Goal: Communication & Community: Answer question/provide support

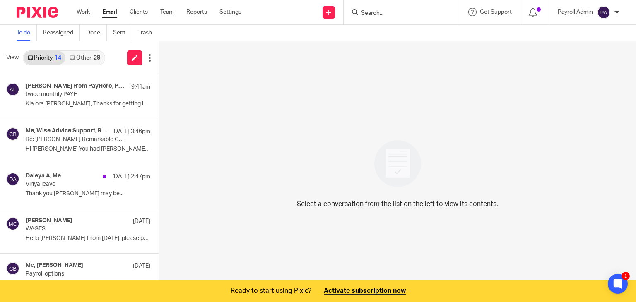
click at [399, 17] on input "Search" at bounding box center [398, 13] width 75 height 7
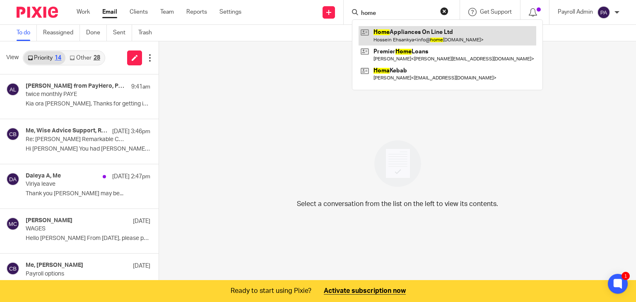
type input "home"
click at [387, 34] on link at bounding box center [448, 35] width 178 height 19
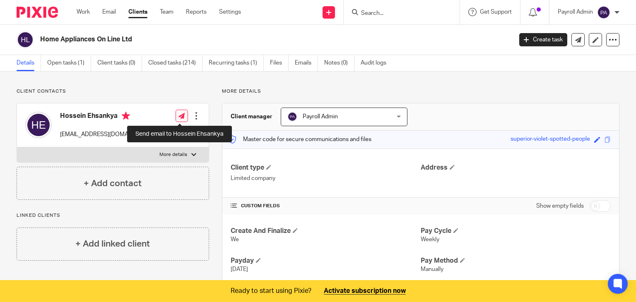
click at [180, 115] on icon at bounding box center [182, 116] width 6 height 6
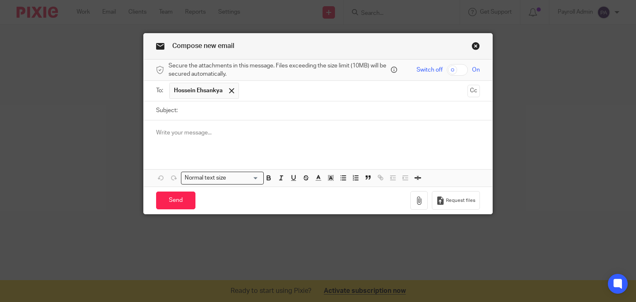
click at [225, 107] on input "Subject:" at bounding box center [331, 111] width 299 height 19
type input "Todays Payroll 25.9.25"
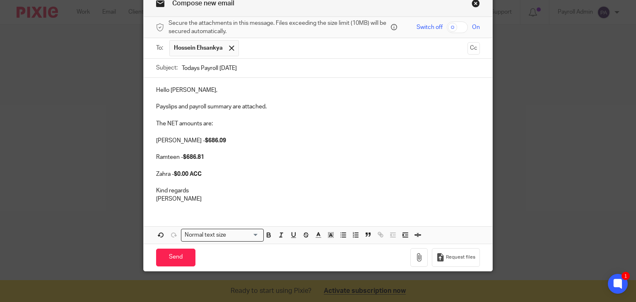
scroll to position [44, 0]
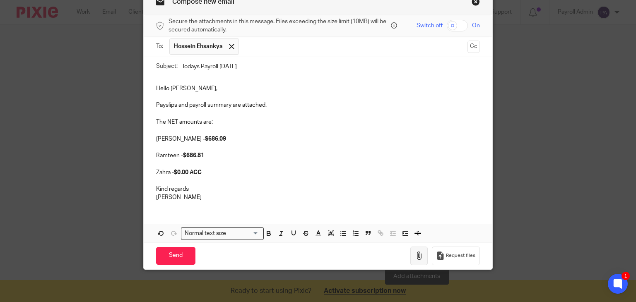
click at [416, 255] on icon "button" at bounding box center [419, 256] width 8 height 8
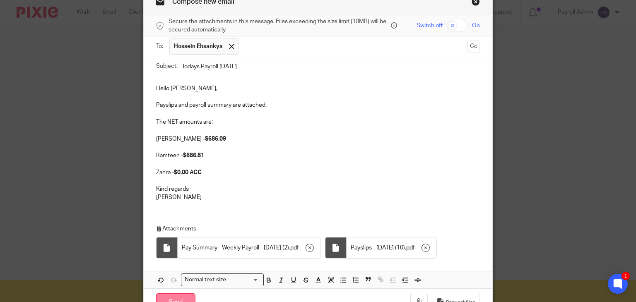
click at [174, 296] on input "Send" at bounding box center [175, 303] width 39 height 18
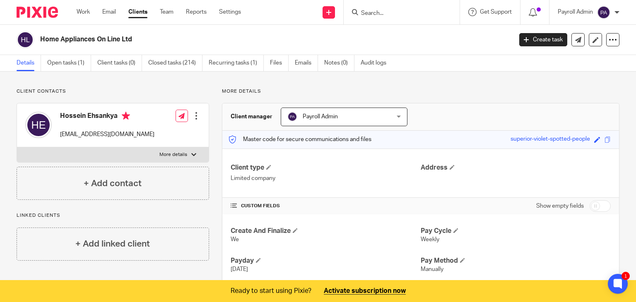
click at [373, 10] on input "Search" at bounding box center [398, 13] width 75 height 7
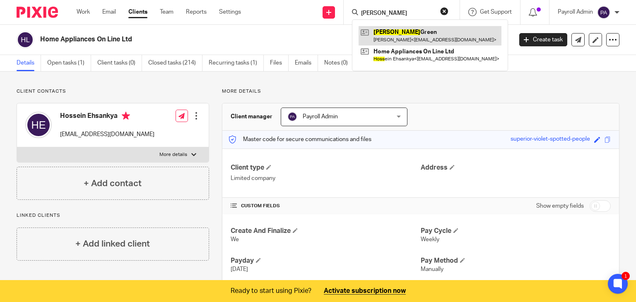
type input "ross"
click at [392, 32] on link at bounding box center [430, 35] width 143 height 19
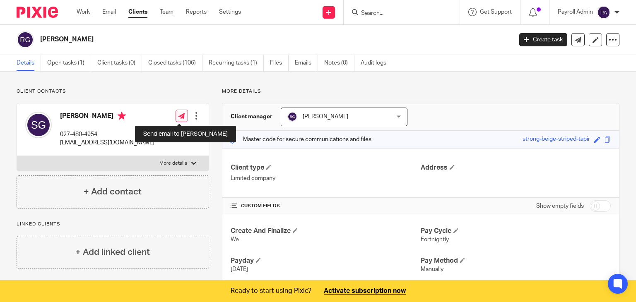
click at [176, 116] on link at bounding box center [182, 116] width 12 height 12
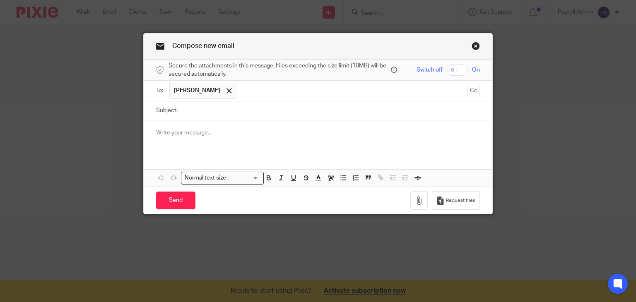
drag, startPoint x: 0, startPoint y: 0, endPoint x: 184, endPoint y: 110, distance: 214.3
click at [184, 110] on input "Subject:" at bounding box center [331, 111] width 299 height 19
type input "Todays Payroll 25.9.25"
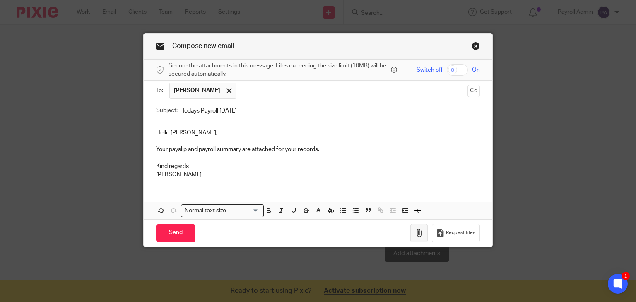
click at [416, 237] on button "button" at bounding box center [419, 233] width 17 height 19
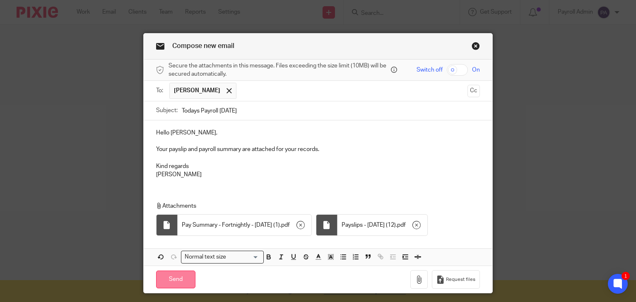
click at [176, 278] on input "Send" at bounding box center [175, 280] width 39 height 18
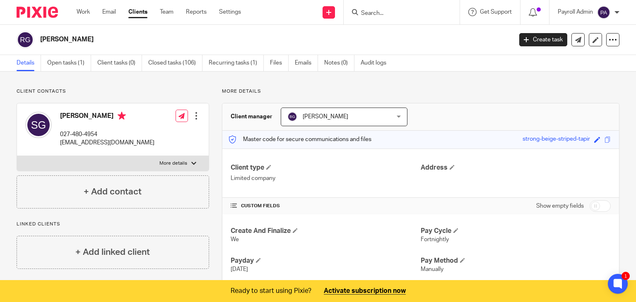
click at [401, 13] on input "Search" at bounding box center [398, 13] width 75 height 7
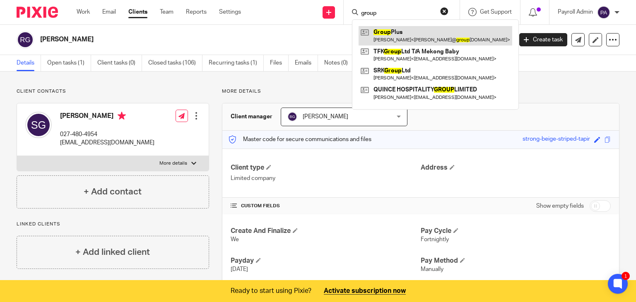
type input "group"
click at [399, 40] on link at bounding box center [436, 35] width 154 height 19
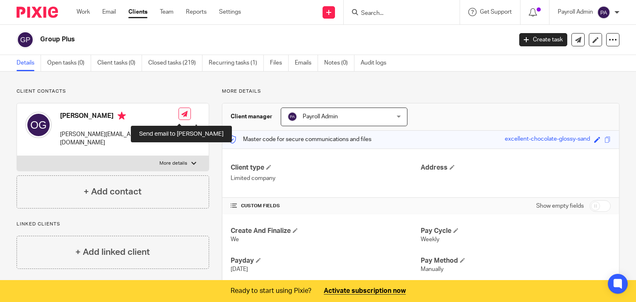
click at [181, 114] on icon at bounding box center [184, 114] width 6 height 6
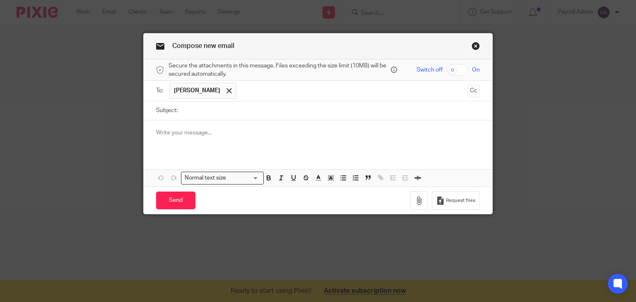
drag, startPoint x: 183, startPoint y: 110, endPoint x: 184, endPoint y: 116, distance: 6.3
click at [183, 111] on input "Subject:" at bounding box center [331, 111] width 299 height 19
type input "F"
click at [257, 111] on input "Subject:" at bounding box center [331, 111] width 299 height 19
type input "Chris's pay for Friday 26.9.25"
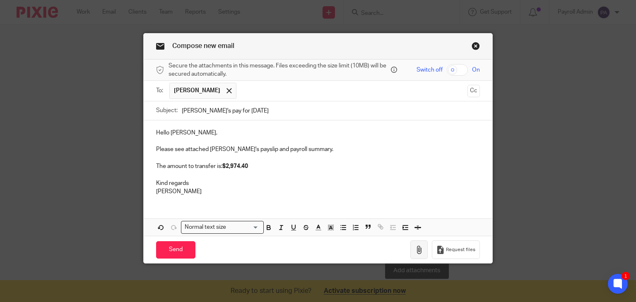
click at [419, 249] on icon "button" at bounding box center [419, 250] width 8 height 8
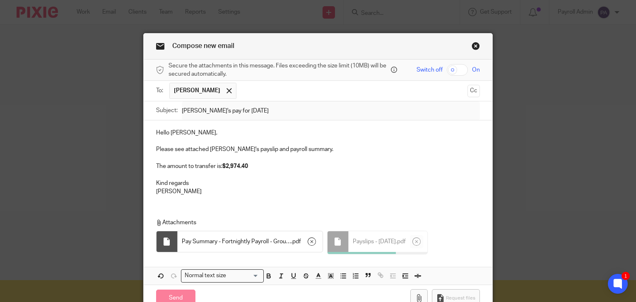
scroll to position [40, 0]
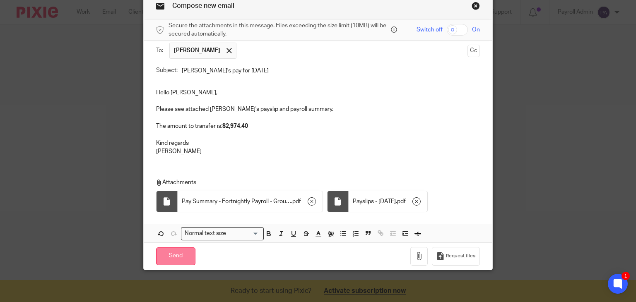
click at [174, 254] on input "Send" at bounding box center [175, 257] width 39 height 18
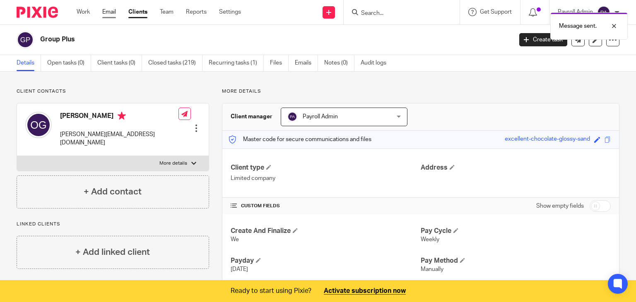
click at [109, 8] on link "Email" at bounding box center [109, 12] width 14 height 8
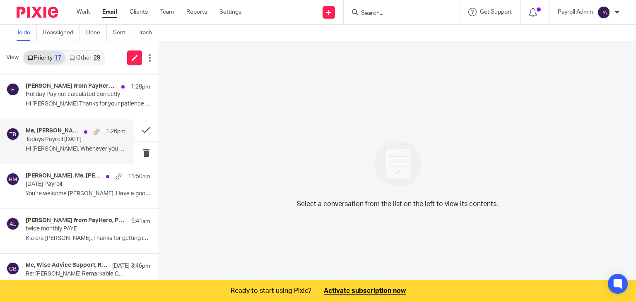
click at [63, 138] on p "Todays Payroll 24.9.25" at bounding box center [66, 139] width 80 height 7
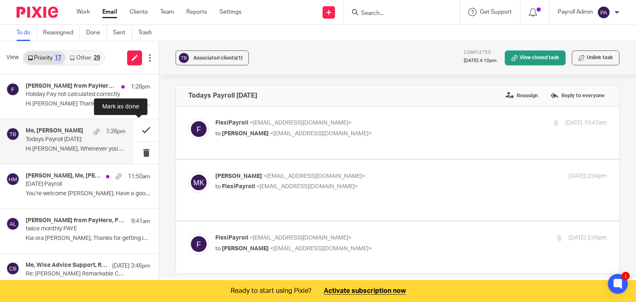
click at [138, 130] on button at bounding box center [146, 130] width 25 height 22
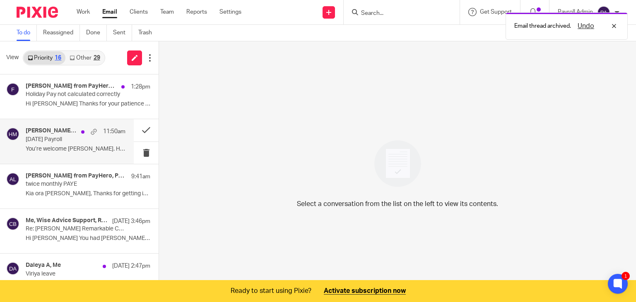
click at [44, 144] on div "Will Allan, Me, Pip Allan 11:50am Thursday 25.9.25 Payroll You’re welcome Julie…" at bounding box center [76, 142] width 100 height 28
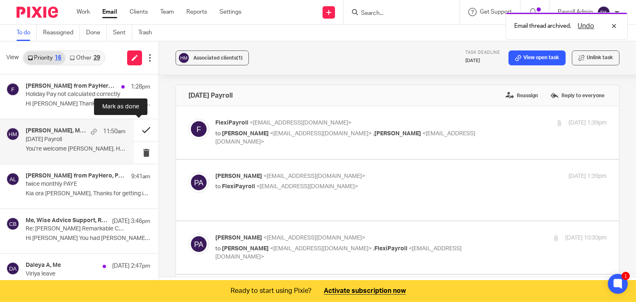
click at [138, 130] on button at bounding box center [146, 130] width 25 height 22
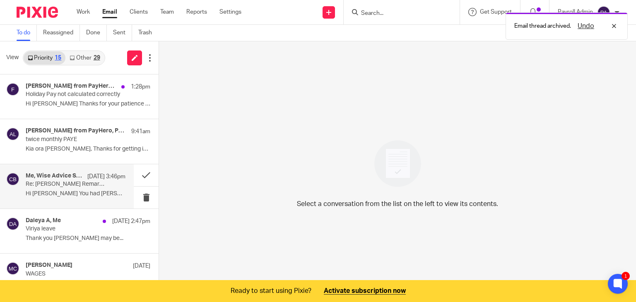
click at [77, 184] on p "Re: [PERSON_NAME] Remarkable Cream" at bounding box center [66, 184] width 80 height 7
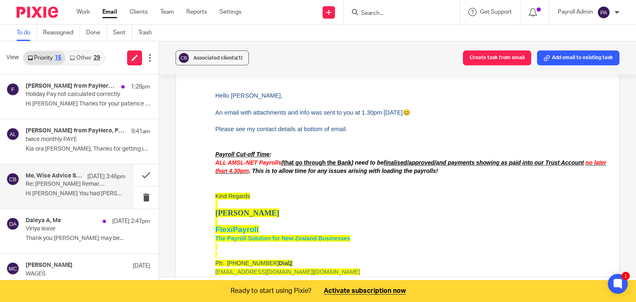
scroll to position [124, 0]
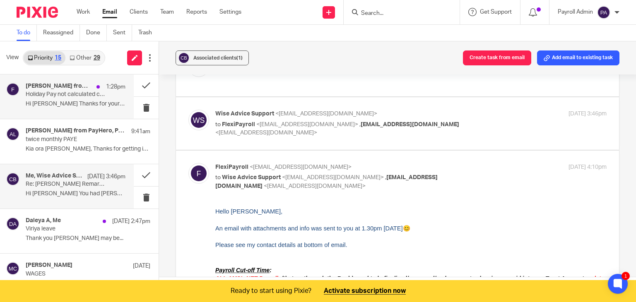
click at [70, 96] on p "Holiday Pay not calculated correctly" at bounding box center [66, 94] width 80 height 7
click at [212, 60] on span "Associated clients (1)" at bounding box center [218, 58] width 49 height 5
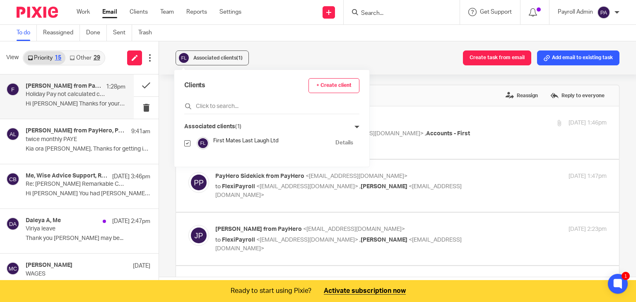
scroll to position [0, 0]
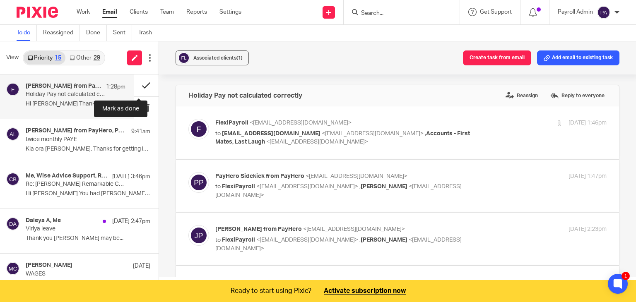
click at [139, 85] on button at bounding box center [146, 86] width 25 height 22
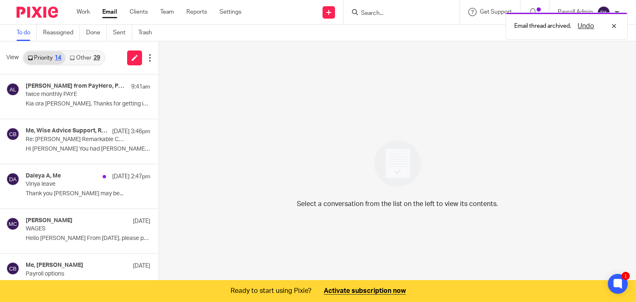
click at [92, 58] on link "Other 29" at bounding box center [84, 57] width 39 height 13
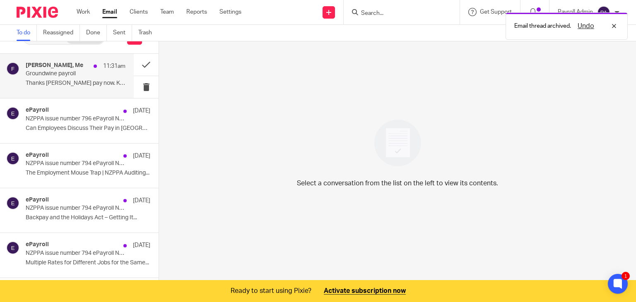
click at [64, 75] on p "Groundwine payroll" at bounding box center [66, 73] width 80 height 7
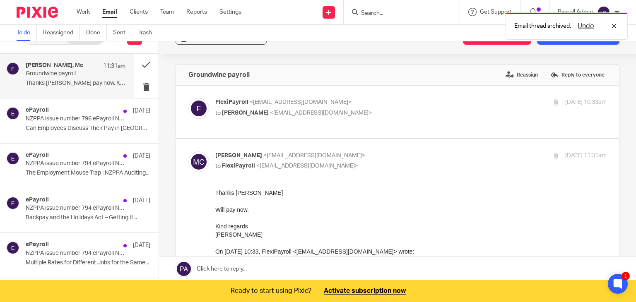
scroll to position [0, 0]
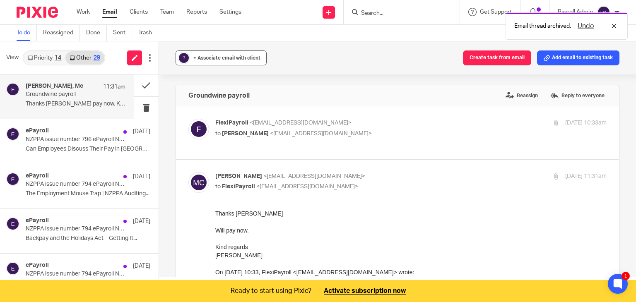
click at [217, 59] on span "+ Associate email with client" at bounding box center [227, 58] width 67 height 5
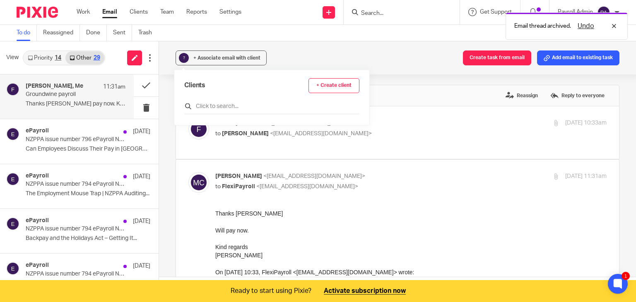
click at [215, 105] on input "text" at bounding box center [271, 106] width 175 height 8
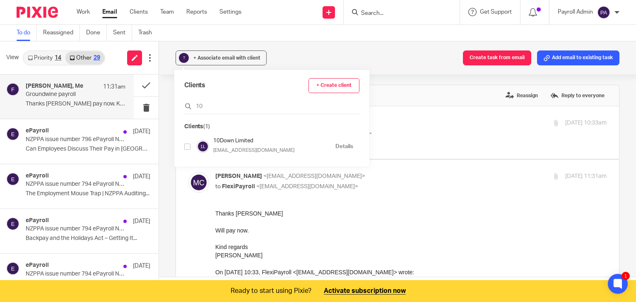
type input "10"
click at [189, 148] on input "checkbox" at bounding box center [187, 147] width 6 height 6
checkbox input "true"
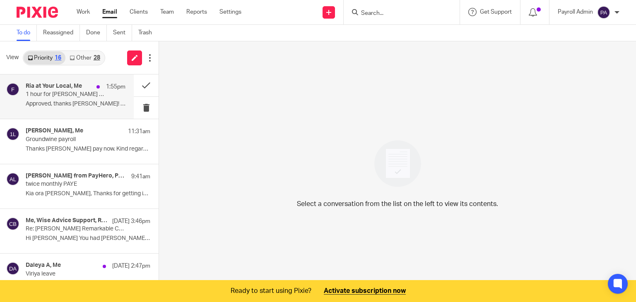
click at [34, 94] on p "1 hour for [PERSON_NAME] - Admin been added" at bounding box center [66, 94] width 80 height 7
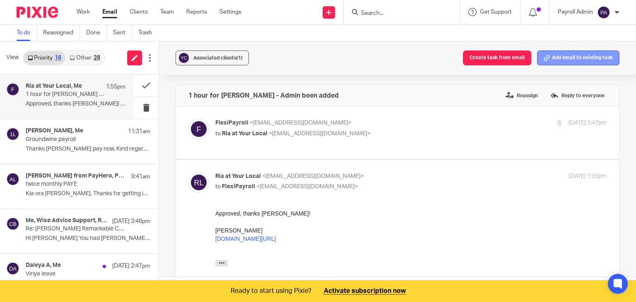
click at [582, 61] on button "Add email to existing task" at bounding box center [578, 58] width 82 height 15
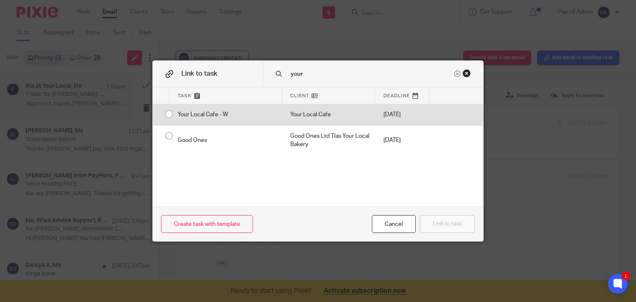
type input "your"
click at [164, 111] on input "radio" at bounding box center [169, 114] width 16 height 16
radio input "false"
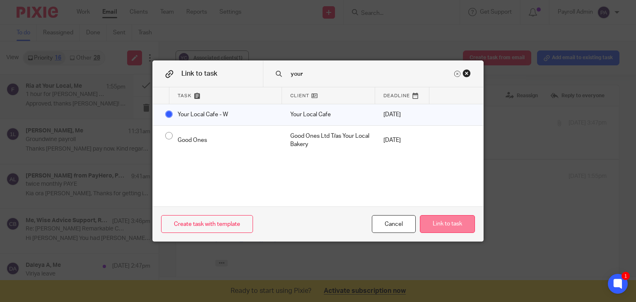
click at [446, 225] on button "Link to task" at bounding box center [447, 224] width 55 height 18
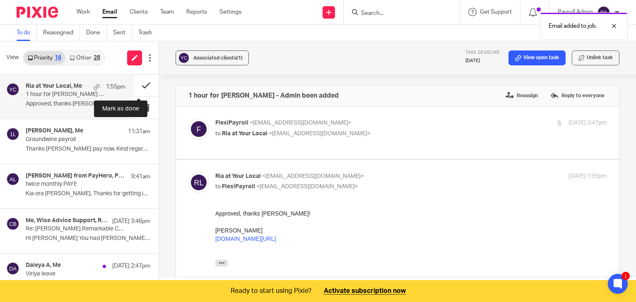
click at [136, 82] on button at bounding box center [146, 86] width 25 height 22
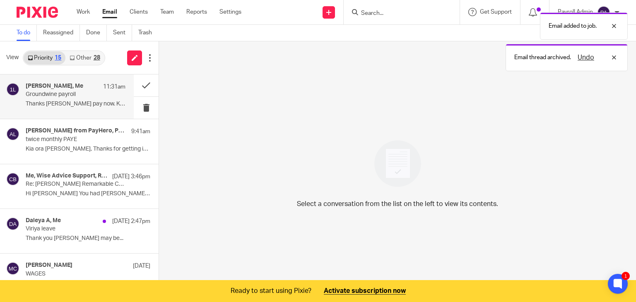
click at [63, 88] on h4 "[PERSON_NAME], Me" at bounding box center [55, 86] width 58 height 7
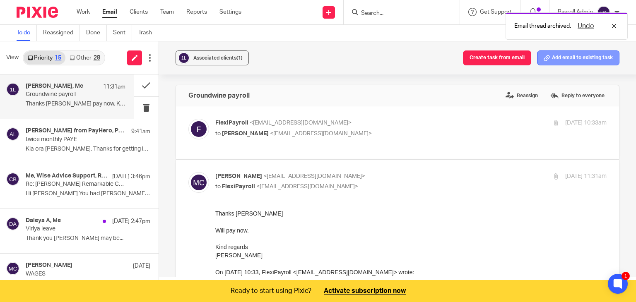
click at [565, 60] on button "Add email to existing task" at bounding box center [578, 58] width 82 height 15
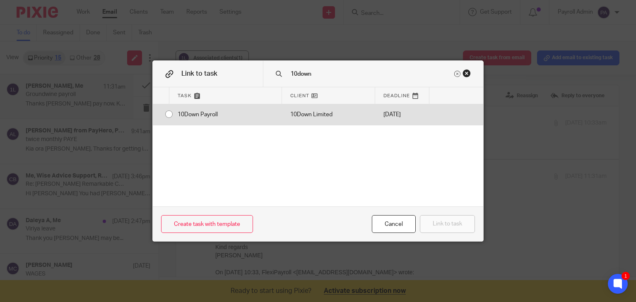
type input "10down"
click at [165, 116] on input "radio" at bounding box center [169, 114] width 16 height 16
radio input "false"
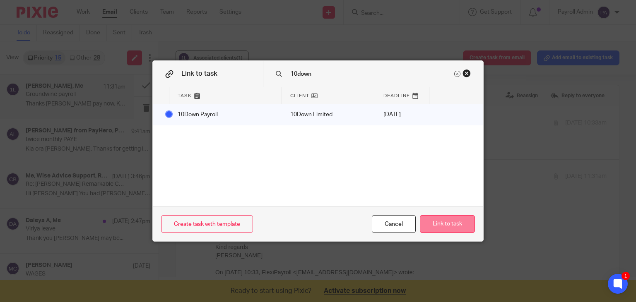
click at [448, 224] on button "Link to task" at bounding box center [447, 224] width 55 height 18
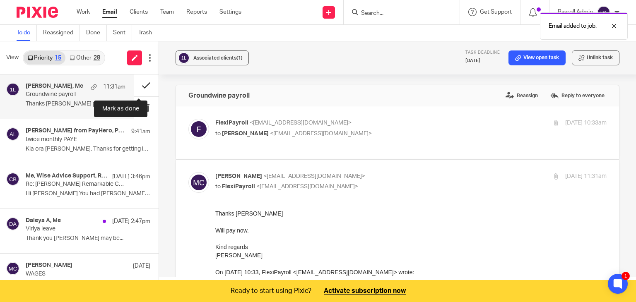
click at [138, 87] on button at bounding box center [146, 86] width 25 height 22
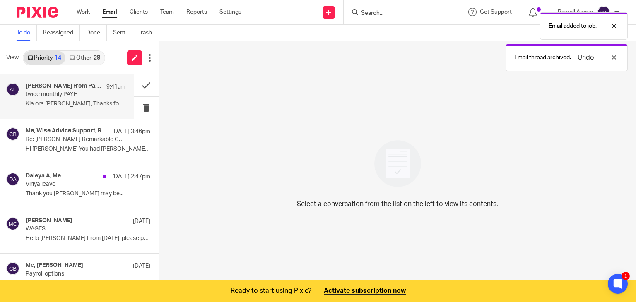
click at [46, 96] on p "twice monthly PAYE" at bounding box center [66, 94] width 80 height 7
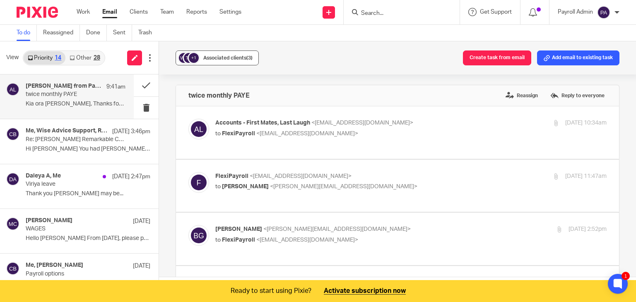
click at [241, 55] on div "Associated clients (3)" at bounding box center [227, 58] width 49 height 8
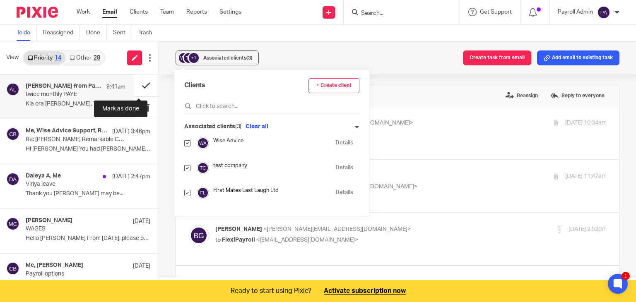
click at [140, 85] on button at bounding box center [146, 86] width 25 height 22
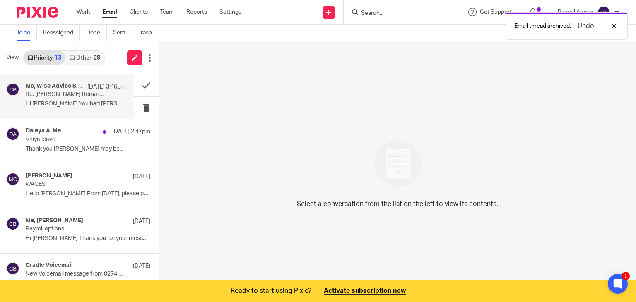
click at [63, 89] on h4 "Me, Wise Advice Support, Remarkable Admin" at bounding box center [55, 86] width 58 height 7
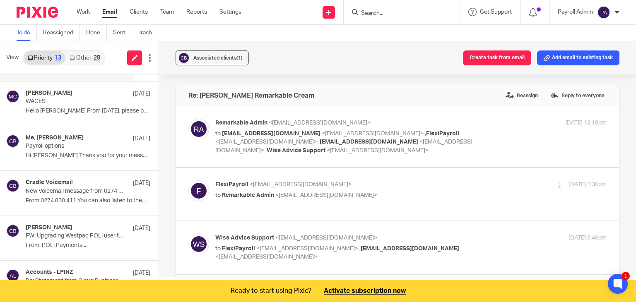
scroll to position [41, 0]
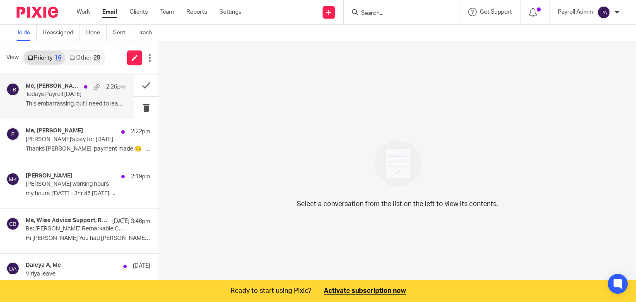
click at [56, 97] on p "Todays Payroll [DATE]" at bounding box center [66, 94] width 80 height 7
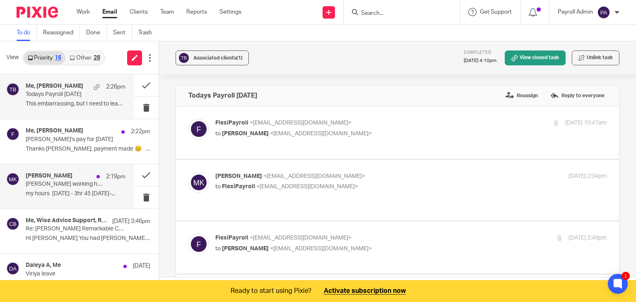
click at [63, 176] on h4 "[PERSON_NAME]" at bounding box center [49, 176] width 47 height 7
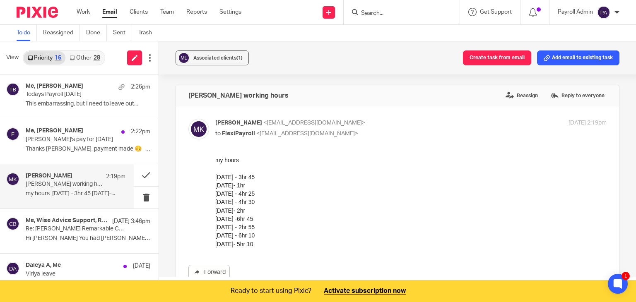
click at [63, 176] on h4 "Mousa Kazemi" at bounding box center [49, 176] width 47 height 7
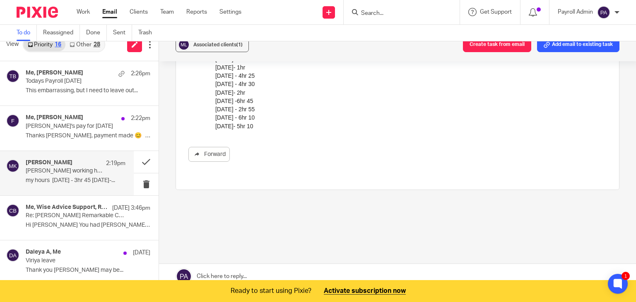
scroll to position [21, 0]
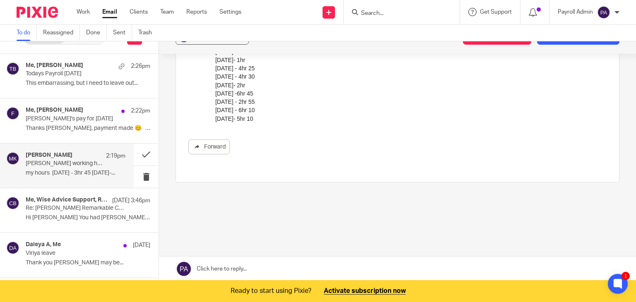
click at [249, 264] on link at bounding box center [397, 269] width 477 height 25
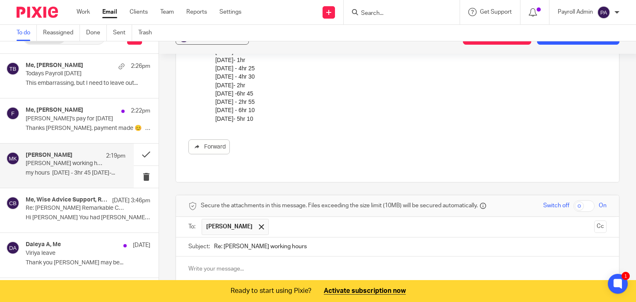
scroll to position [249, 0]
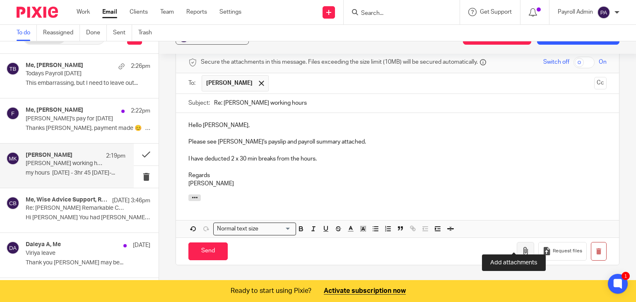
click at [522, 247] on icon "button" at bounding box center [526, 251] width 8 height 8
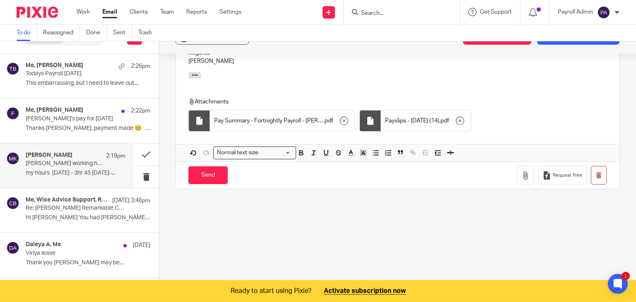
scroll to position [373, 0]
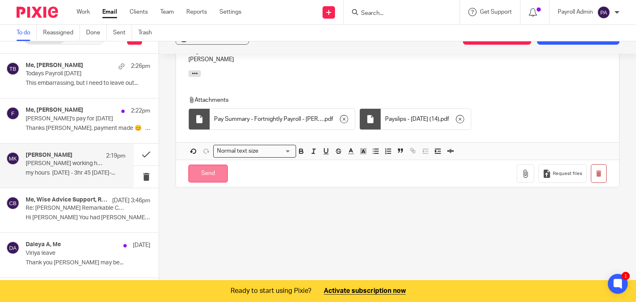
click at [202, 165] on input "Send" at bounding box center [208, 174] width 39 height 18
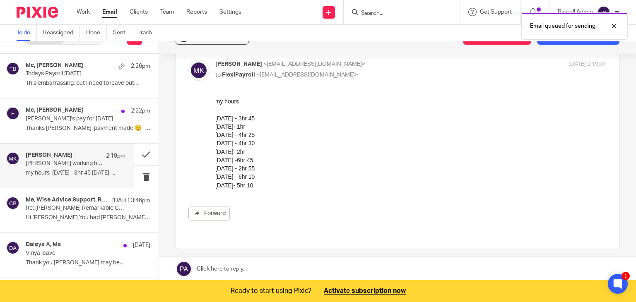
scroll to position [0, 0]
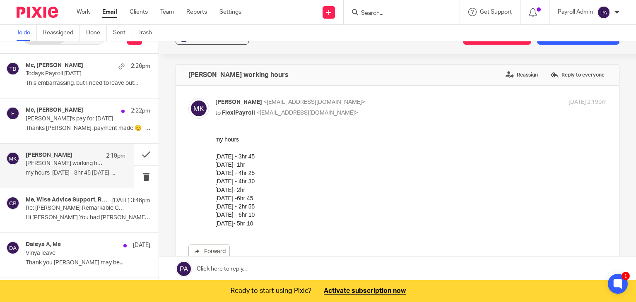
click at [577, 41] on div "To do Reassigned Done Sent Trash" at bounding box center [318, 33] width 636 height 17
click at [575, 44] on button "Add email to existing task" at bounding box center [578, 37] width 82 height 15
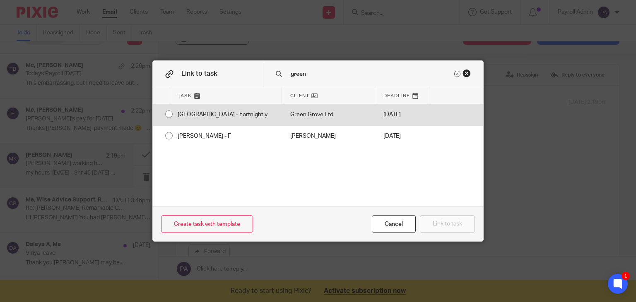
type input "green"
click at [169, 114] on div "[GEOGRAPHIC_DATA] - Fortnightly" at bounding box center [225, 114] width 113 height 21
radio input "true"
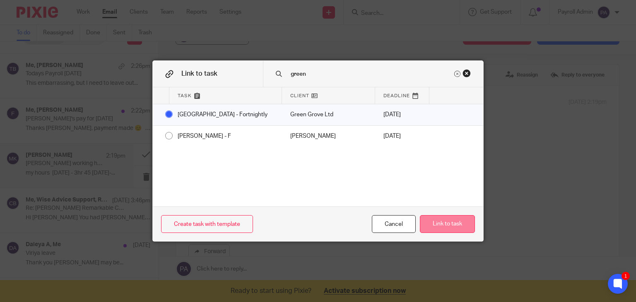
click at [447, 231] on button "Link to task" at bounding box center [447, 224] width 55 height 18
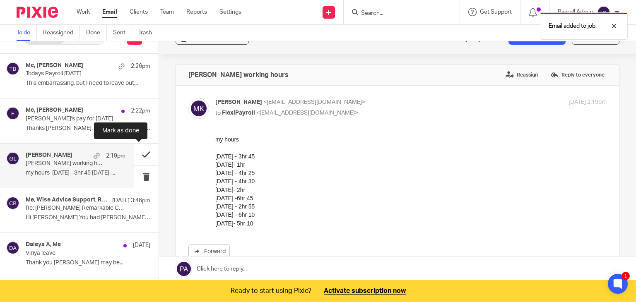
click at [141, 152] on button at bounding box center [146, 155] width 25 height 22
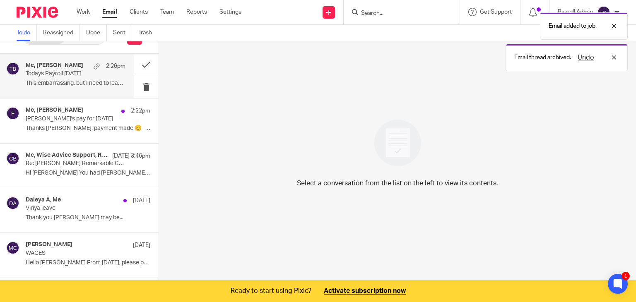
click at [90, 82] on p "This embarrassing, but I need to leave out..." at bounding box center [76, 83] width 100 height 7
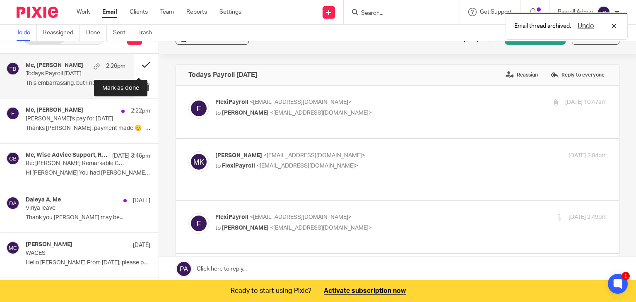
click at [134, 63] on button at bounding box center [146, 65] width 25 height 22
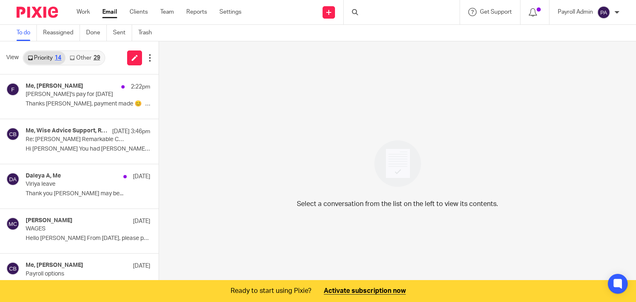
click at [91, 62] on link "Other 29" at bounding box center [84, 57] width 39 height 13
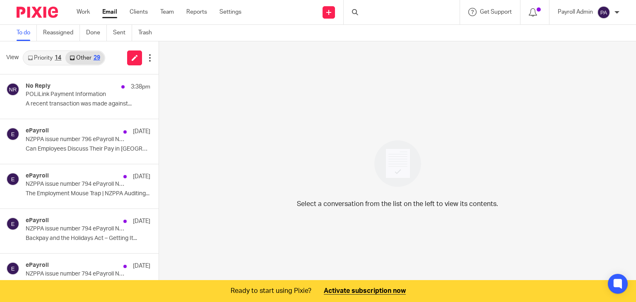
scroll to position [21, 0]
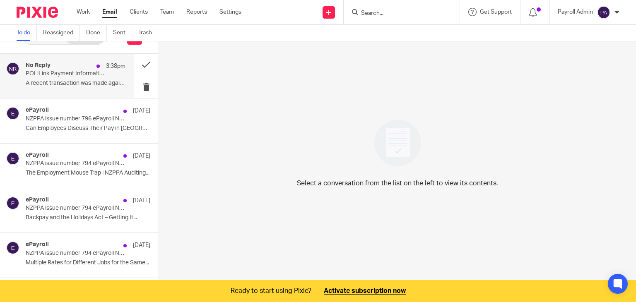
click at [56, 75] on p "POLiLink Payment Information" at bounding box center [66, 73] width 80 height 7
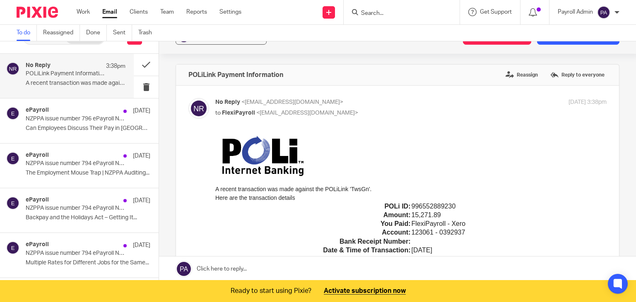
scroll to position [0, 0]
click at [573, 42] on button "Add email to existing task" at bounding box center [578, 37] width 82 height 15
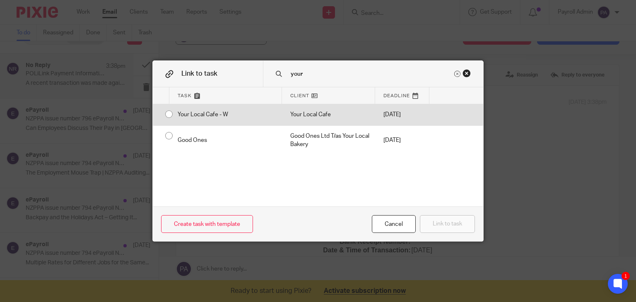
type input "your"
click at [169, 113] on div "Your Local Cafe - W" at bounding box center [225, 114] width 113 height 21
radio input "true"
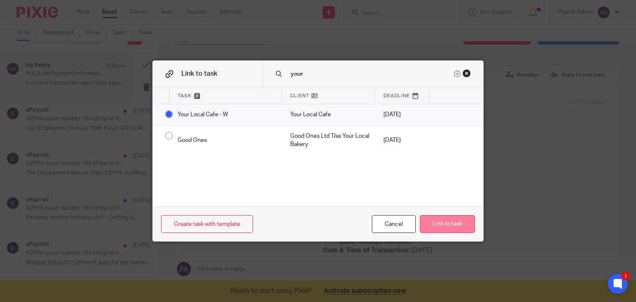
click at [444, 227] on button "Link to task" at bounding box center [447, 224] width 55 height 18
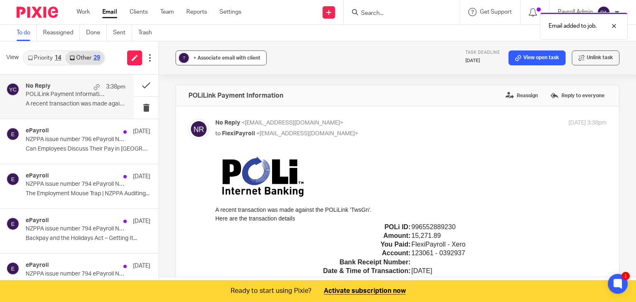
click at [217, 58] on span "+ Associate email with client" at bounding box center [227, 58] width 67 height 5
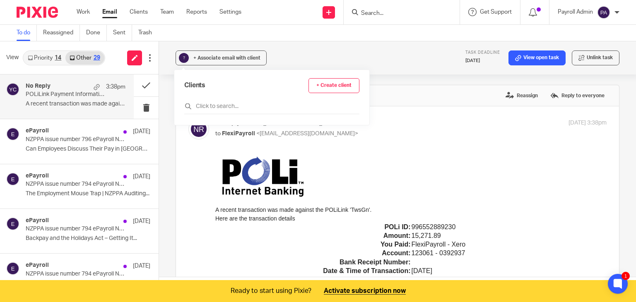
click at [213, 99] on div "Clients + Create client" at bounding box center [271, 96] width 175 height 36
click at [212, 104] on input "text" at bounding box center [271, 106] width 175 height 8
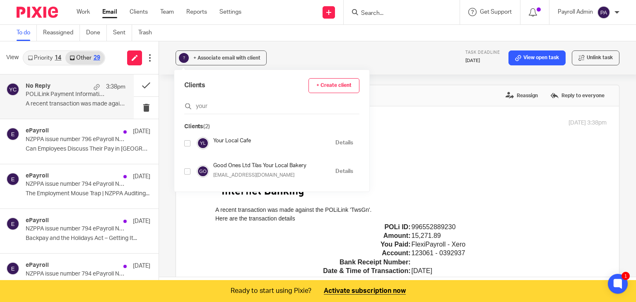
type input "your"
click at [189, 144] on input "checkbox" at bounding box center [187, 143] width 6 height 6
checkbox input "true"
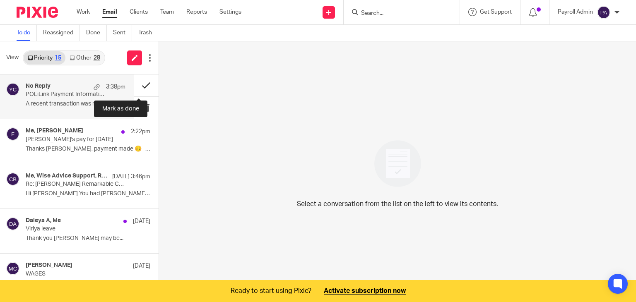
click at [138, 85] on button at bounding box center [146, 86] width 25 height 22
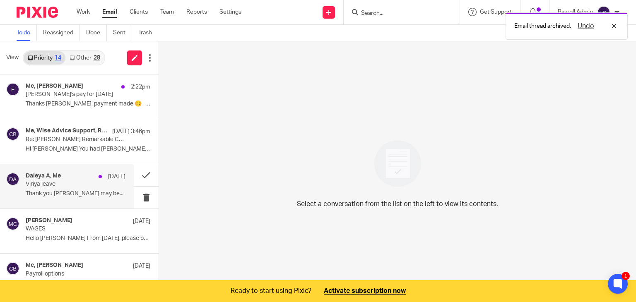
scroll to position [41, 0]
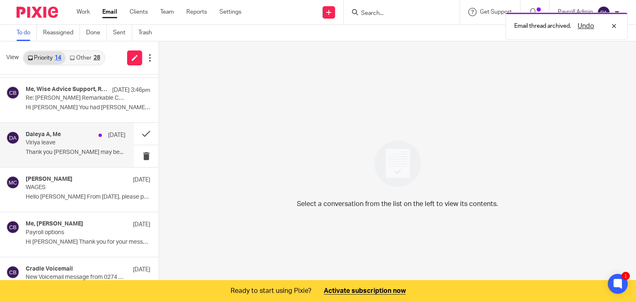
click at [76, 152] on p "Thank you [PERSON_NAME] may be..." at bounding box center [76, 152] width 100 height 7
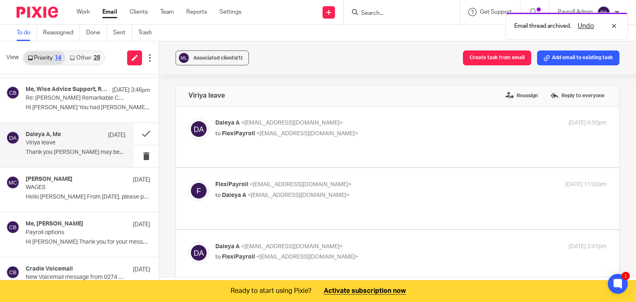
scroll to position [0, 0]
click at [373, 132] on p "to FlexiPayroll <admin@flexipayroll.co.nz>" at bounding box center [345, 134] width 261 height 9
checkbox input "true"
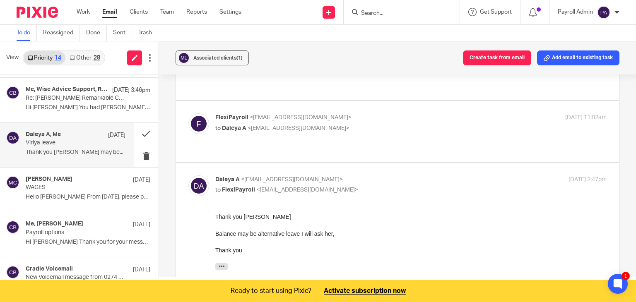
scroll to position [249, 0]
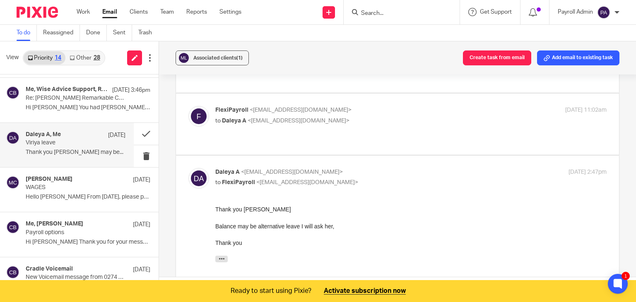
click at [371, 117] on p "to Daleya A <daleyaali1@gmail.com>" at bounding box center [345, 121] width 261 height 9
checkbox input "true"
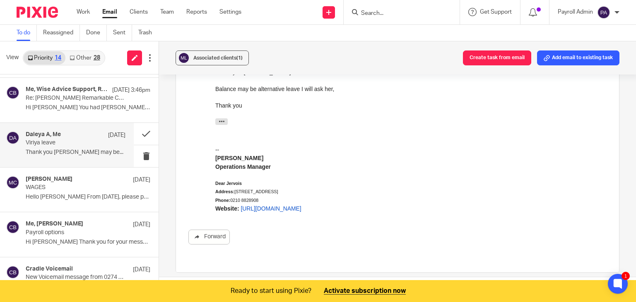
scroll to position [539, 0]
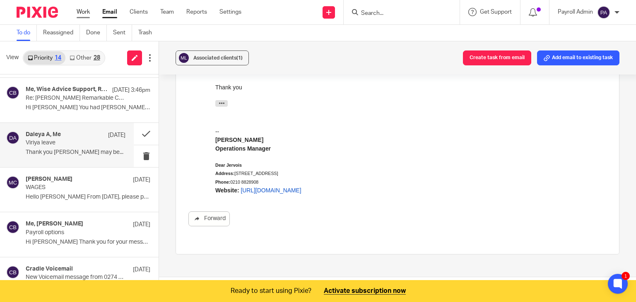
click at [80, 12] on link "Work" at bounding box center [83, 12] width 13 height 8
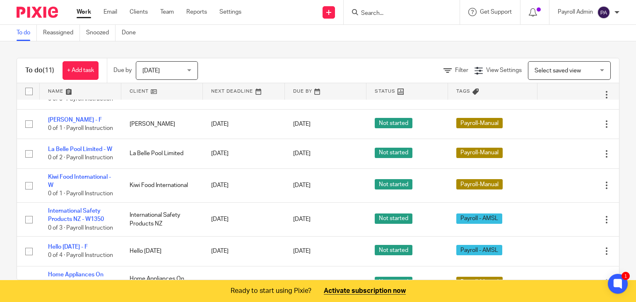
scroll to position [166, 0]
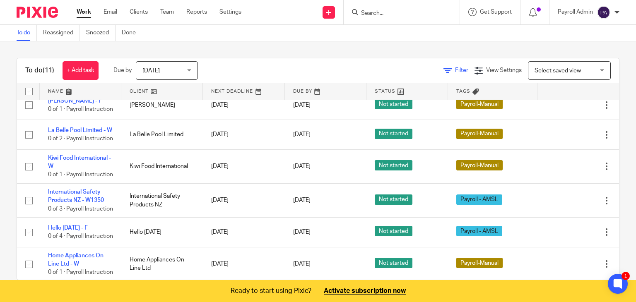
click at [455, 71] on span "Filter" at bounding box center [461, 71] width 13 height 6
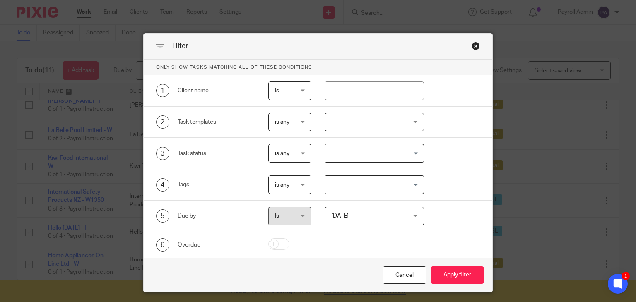
click at [411, 181] on input "Search for option" at bounding box center [372, 185] width 93 height 15
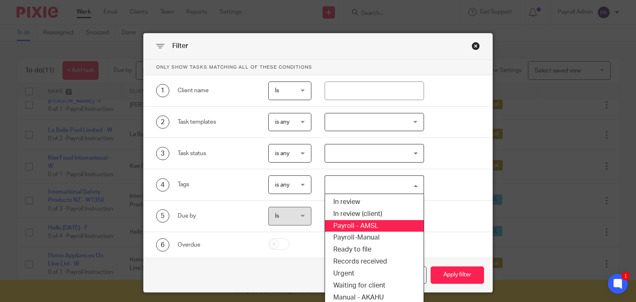
click at [366, 224] on li "Payroll - AMSL" at bounding box center [374, 226] width 99 height 12
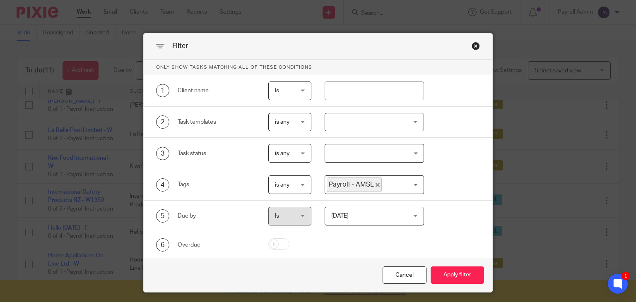
click at [412, 183] on input "Search for option" at bounding box center [401, 185] width 36 height 15
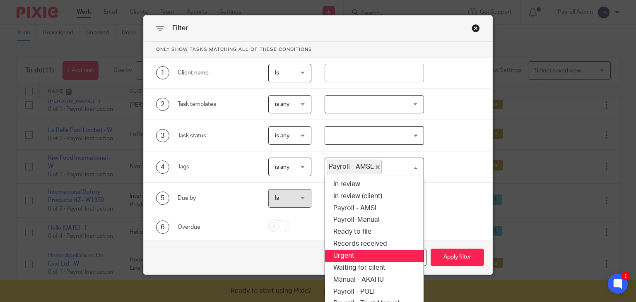
scroll to position [27, 0]
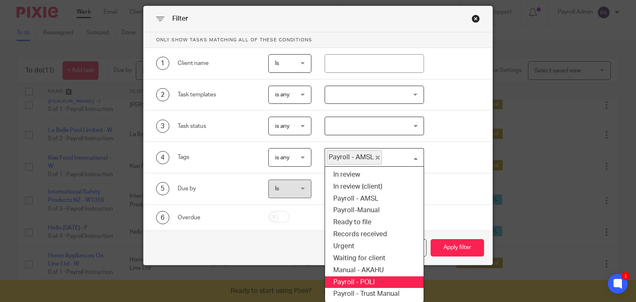
click at [363, 277] on li "Payroll - POLI" at bounding box center [374, 283] width 99 height 12
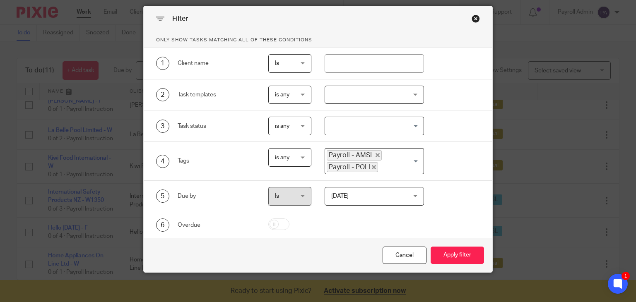
click at [416, 160] on div "Payroll - AMSL Payroll - POLI" at bounding box center [372, 161] width 95 height 24
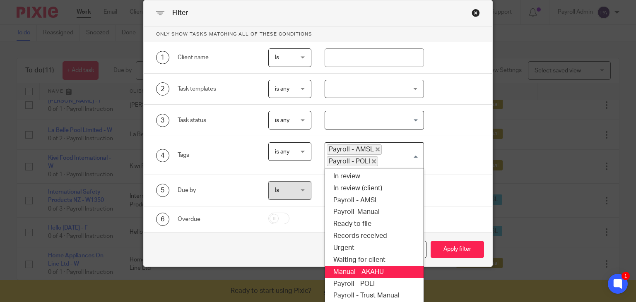
scroll to position [34, 0]
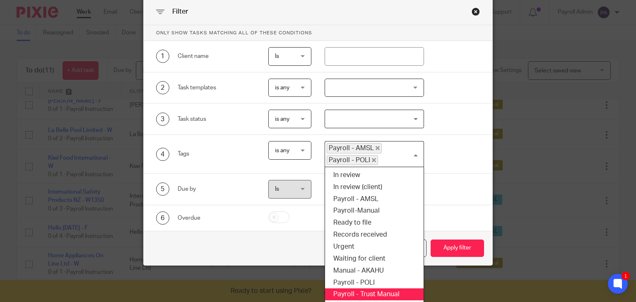
click at [381, 290] on li "Payroll - Trust Manual" at bounding box center [374, 295] width 99 height 12
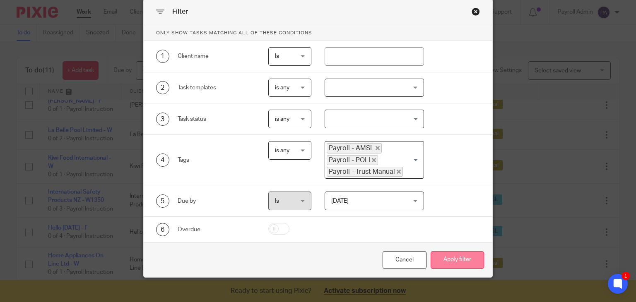
click at [462, 257] on button "Apply filter" at bounding box center [457, 261] width 53 height 18
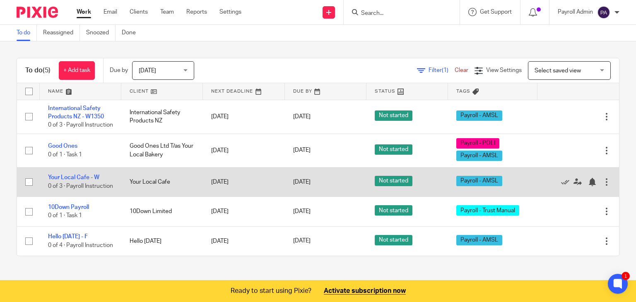
scroll to position [10, 0]
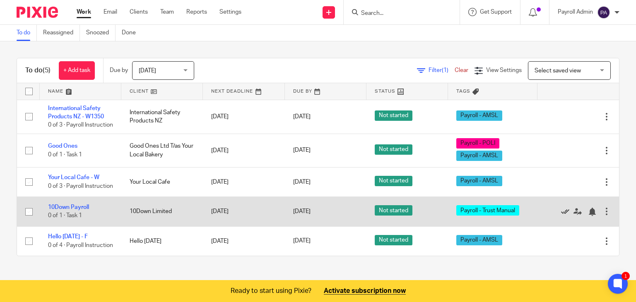
click at [561, 213] on icon at bounding box center [565, 212] width 8 height 8
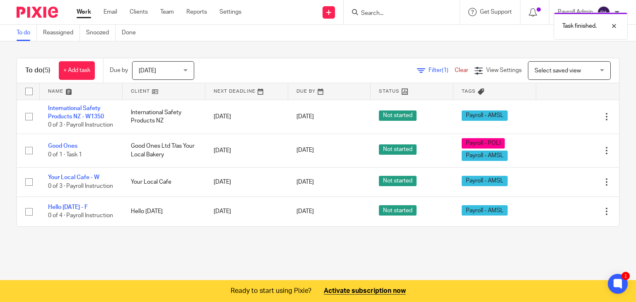
scroll to position [0, 0]
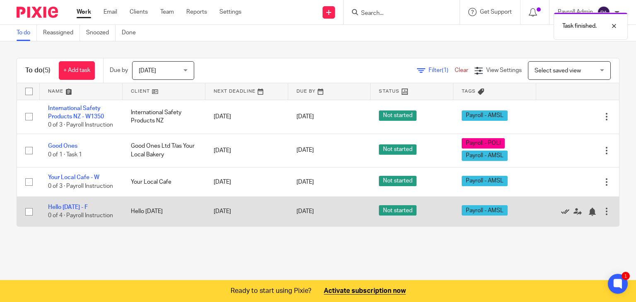
click at [561, 216] on icon at bounding box center [565, 212] width 8 height 8
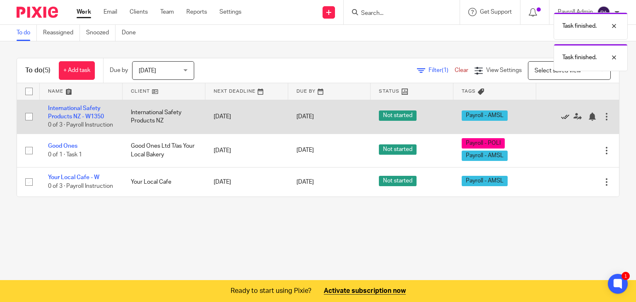
click at [561, 117] on icon at bounding box center [565, 117] width 8 height 8
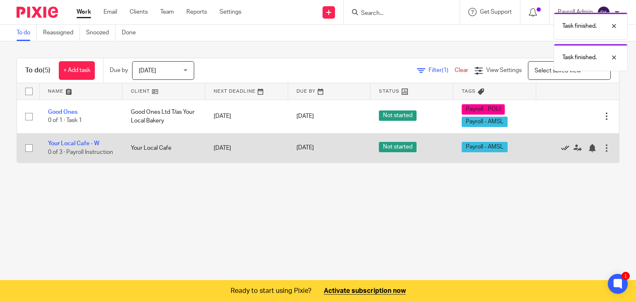
click at [561, 147] on icon at bounding box center [565, 148] width 8 height 8
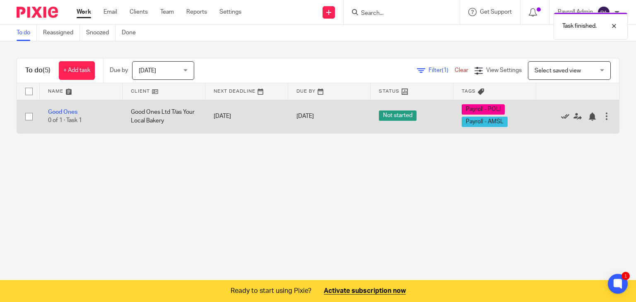
click at [561, 115] on icon at bounding box center [565, 117] width 8 height 8
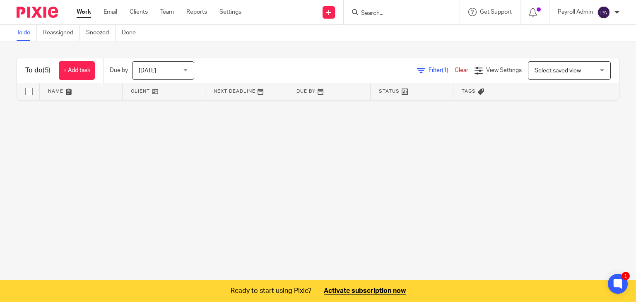
click at [455, 71] on link "Clear" at bounding box center [462, 71] width 14 height 6
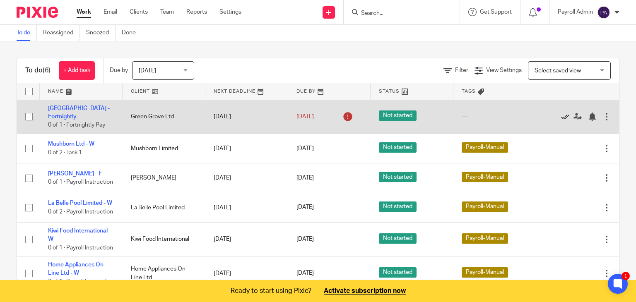
click at [561, 115] on icon at bounding box center [565, 117] width 8 height 8
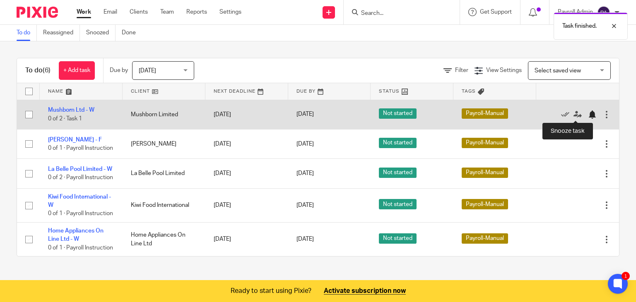
click at [588, 114] on div at bounding box center [592, 115] width 8 height 8
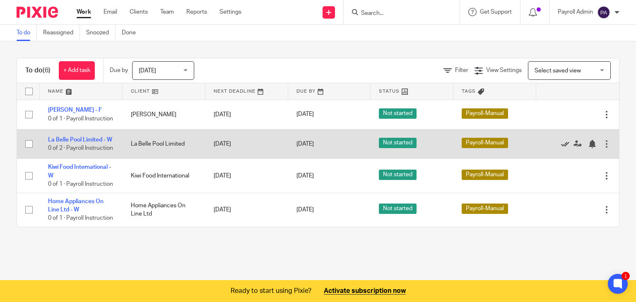
click at [561, 148] on icon at bounding box center [565, 144] width 8 height 8
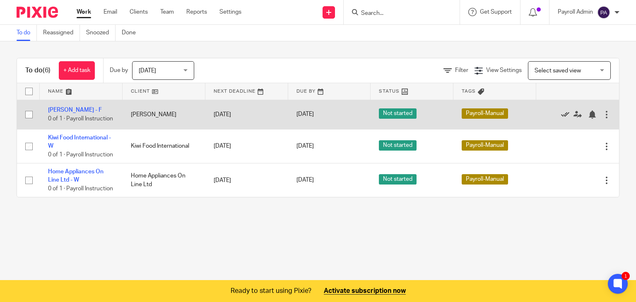
click at [561, 114] on icon at bounding box center [565, 115] width 8 height 8
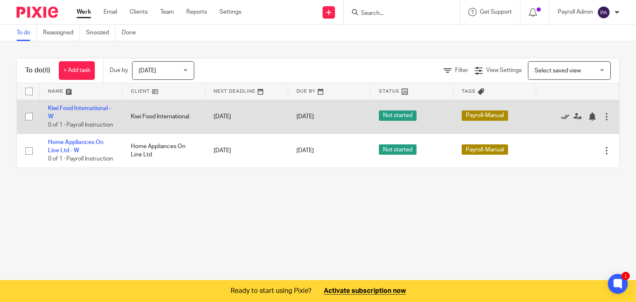
click at [561, 120] on icon at bounding box center [565, 117] width 8 height 8
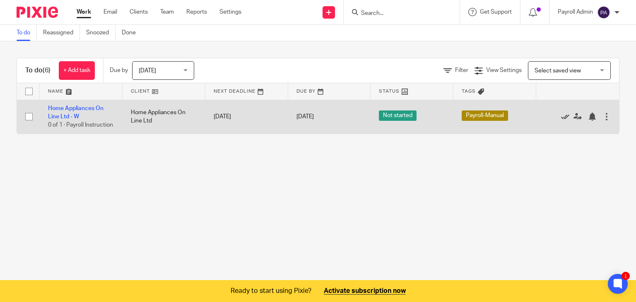
click at [561, 121] on icon at bounding box center [565, 117] width 8 height 8
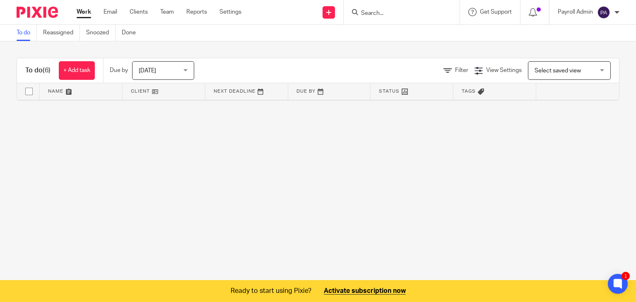
click at [343, 182] on main "To do Reassigned Snoozed Done To do (6) + Add task Due by Today Today Today Tom…" at bounding box center [318, 151] width 636 height 302
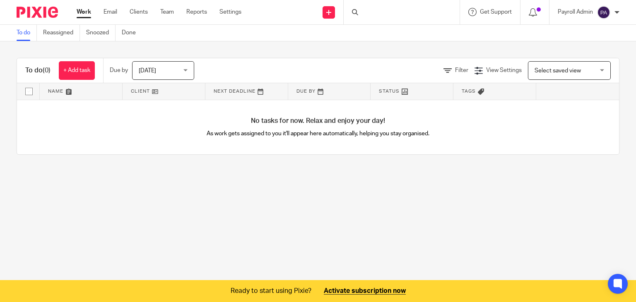
click at [112, 13] on link "Email" at bounding box center [111, 12] width 14 height 8
